Goal: Browse casually

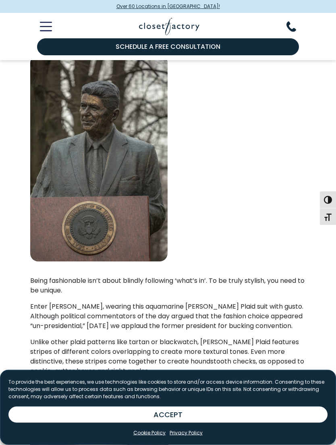
scroll to position [864, 0]
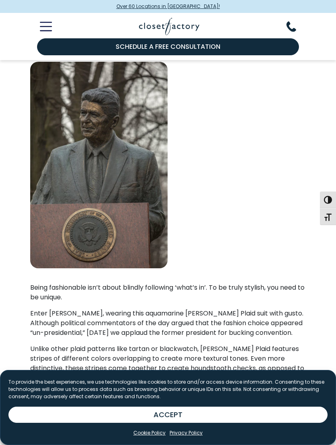
click at [144, 436] on link "Cookie Policy" at bounding box center [149, 432] width 32 height 7
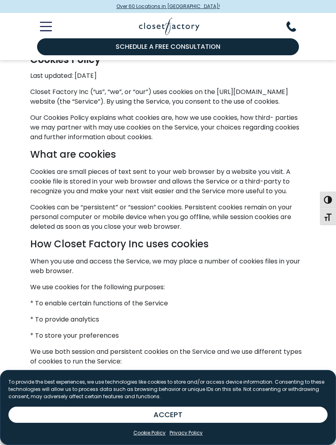
scroll to position [175, 0]
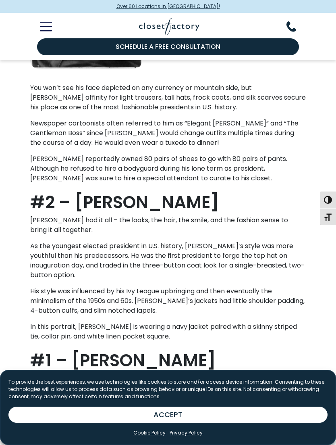
scroll to position [2539, 0]
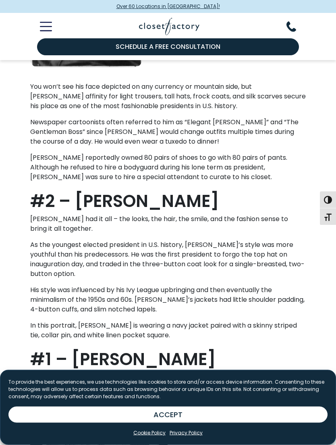
click at [208, 193] on h2 "#2 – [PERSON_NAME]" at bounding box center [168, 201] width 276 height 19
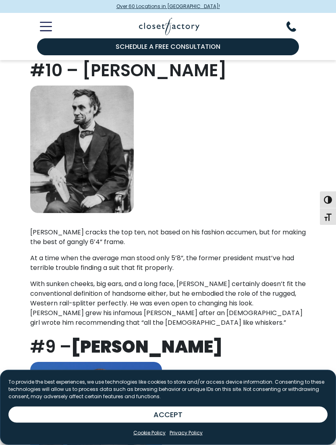
scroll to position [0, 0]
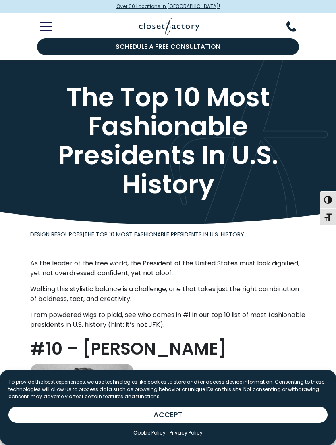
click at [150, 26] on img at bounding box center [169, 26] width 60 height 17
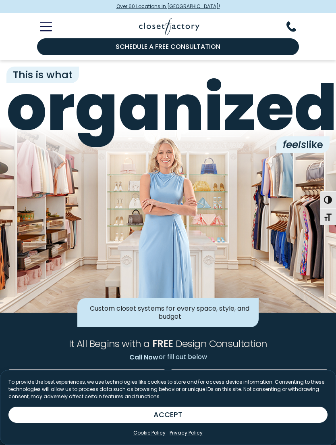
click at [51, 30] on icon "Toggle Mobile Menu" at bounding box center [46, 26] width 12 height 9
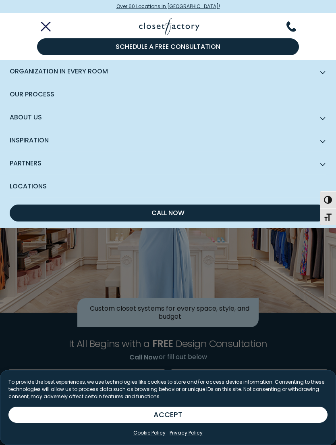
click at [323, 139] on span "Subnav Button - Inspiration" at bounding box center [323, 140] width 4 height 4
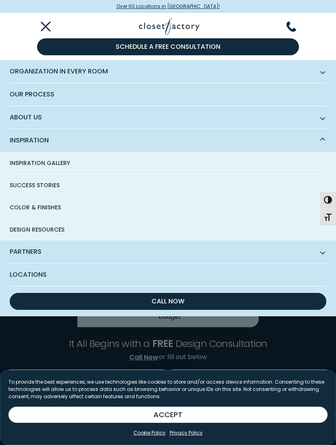
click at [33, 158] on span "Inspiration Gallery" at bounding box center [40, 163] width 60 height 22
